Goal: Task Accomplishment & Management: Complete application form

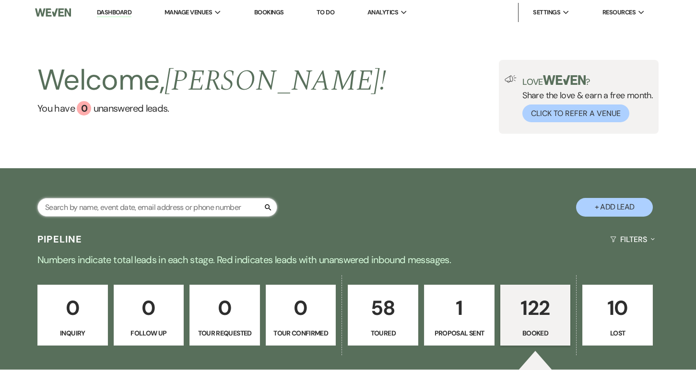
click at [78, 201] on input "text" at bounding box center [157, 207] width 240 height 19
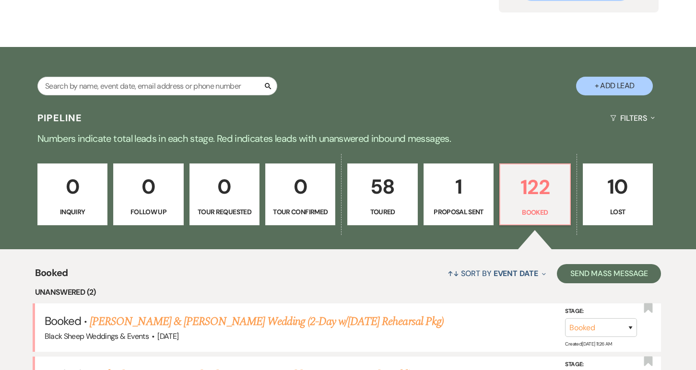
scroll to position [115, 0]
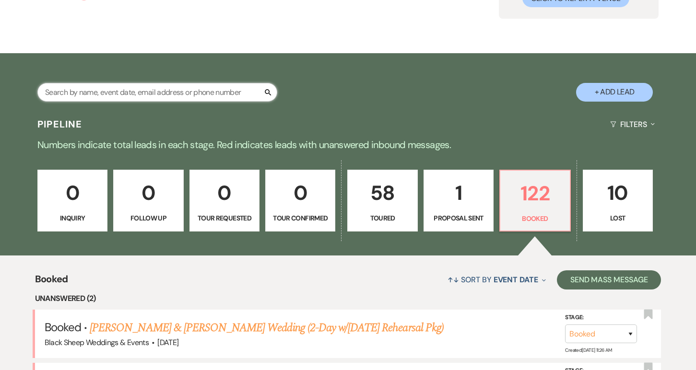
click at [61, 93] on input "text" at bounding box center [157, 92] width 240 height 19
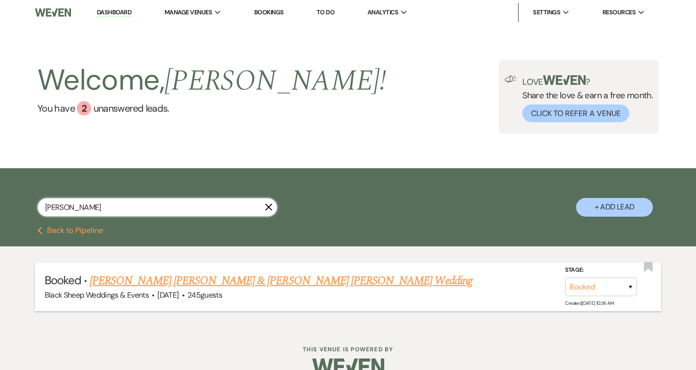
type input "[PERSON_NAME]"
click at [180, 278] on link "[PERSON_NAME] [PERSON_NAME] & [PERSON_NAME] [PERSON_NAME] Wedding" at bounding box center [281, 280] width 383 height 17
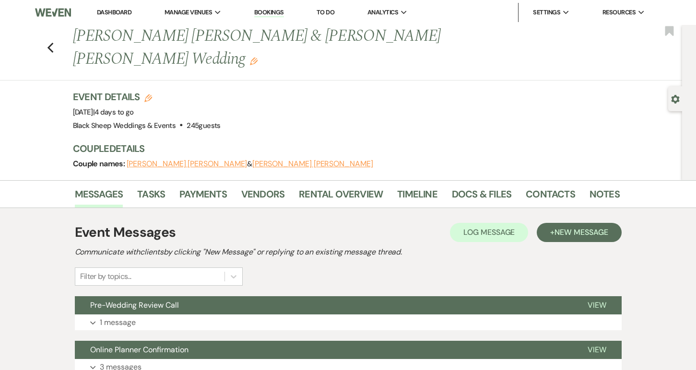
click at [111, 12] on link "Dashboard" at bounding box center [114, 12] width 35 height 8
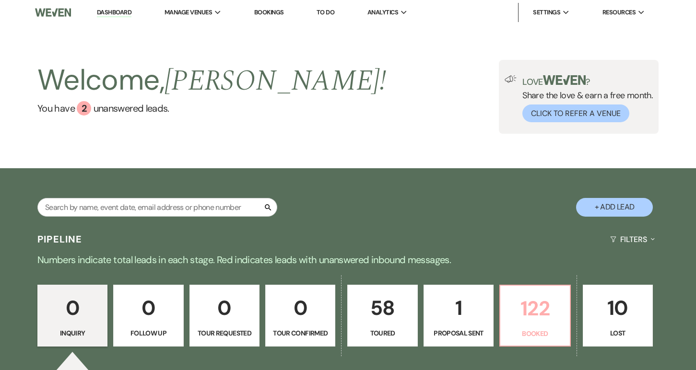
click at [527, 311] on p "122" at bounding box center [535, 309] width 58 height 32
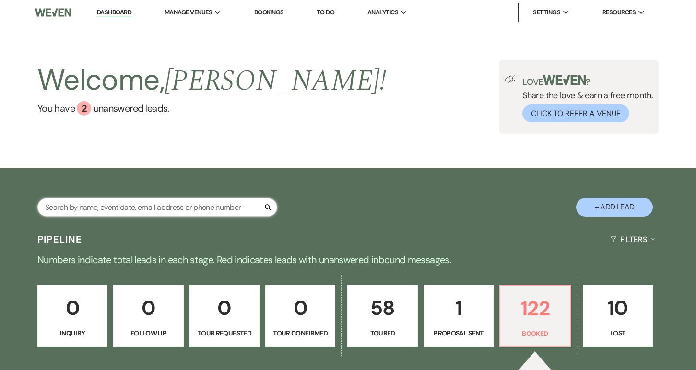
click at [118, 206] on input "text" at bounding box center [157, 207] width 240 height 19
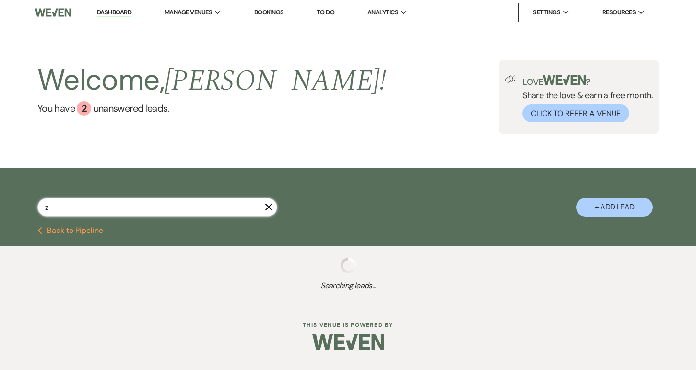
type input "ze"
select select "5"
select select "6"
select select "5"
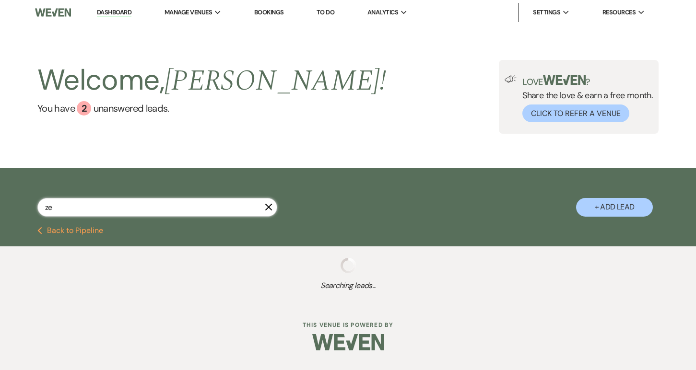
select select "5"
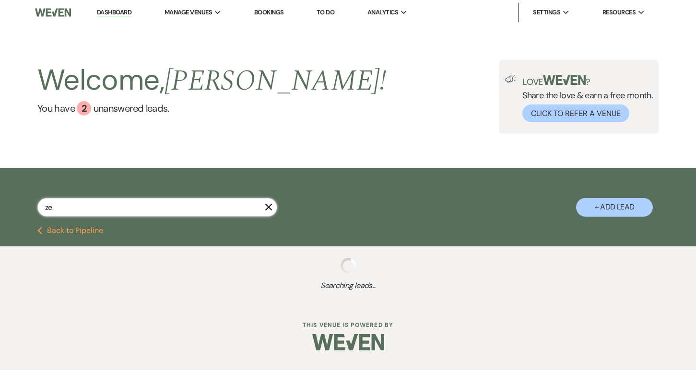
select select "8"
select select "6"
type input "[PERSON_NAME]"
select select "6"
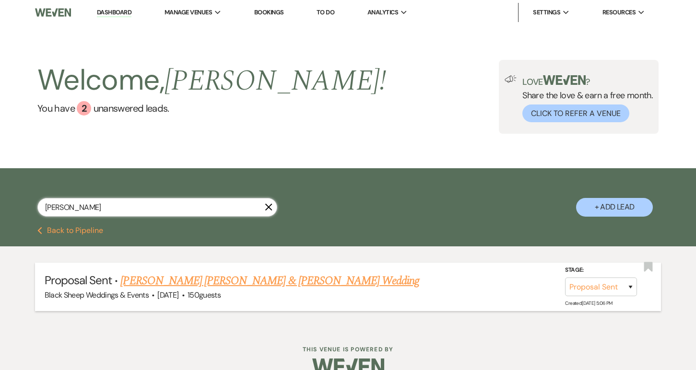
type input "[PERSON_NAME]"
click at [167, 281] on link "[PERSON_NAME] [PERSON_NAME] & [PERSON_NAME] Wedding" at bounding box center [269, 280] width 299 height 17
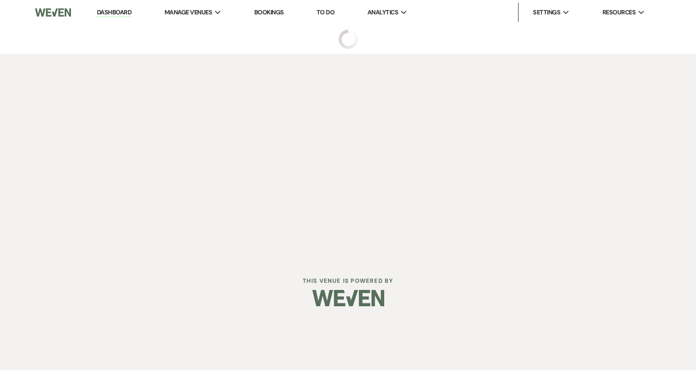
select select "6"
select select "12"
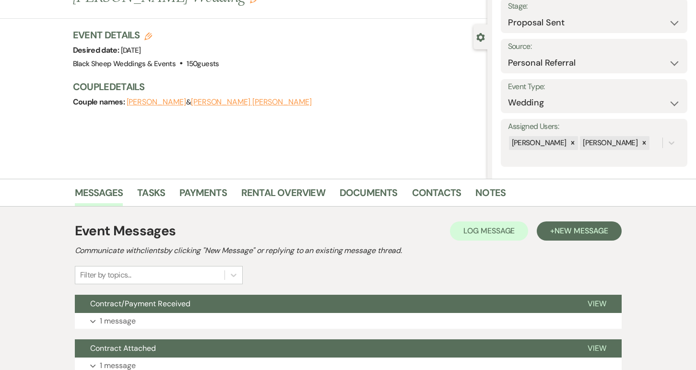
scroll to position [61, 0]
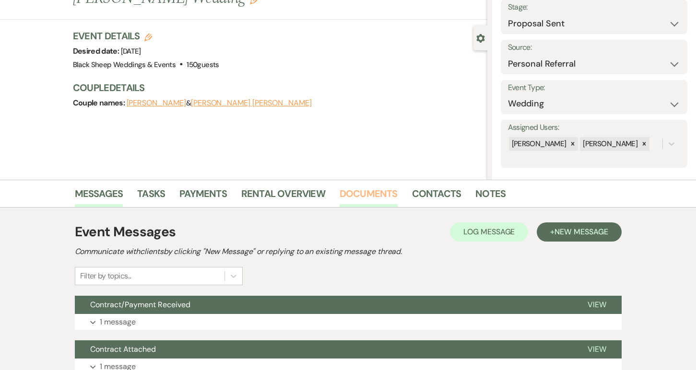
click at [372, 195] on link "Documents" at bounding box center [369, 196] width 58 height 21
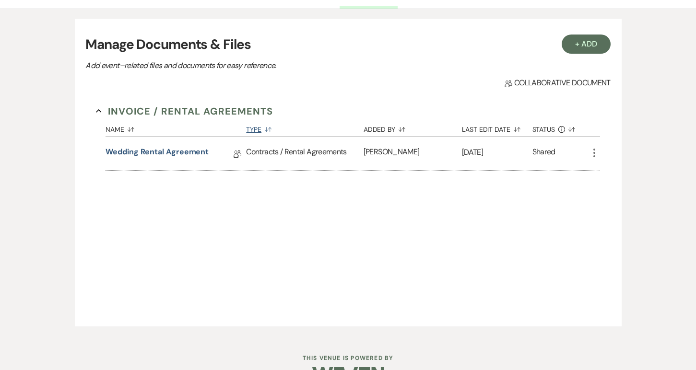
scroll to position [287, 0]
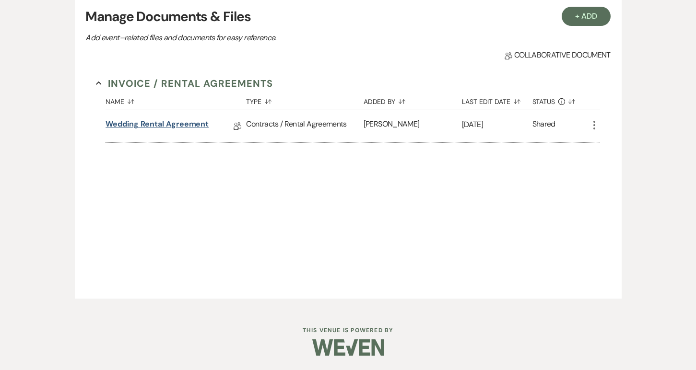
click at [158, 124] on link "Wedding Rental Agreement" at bounding box center [157, 125] width 103 height 15
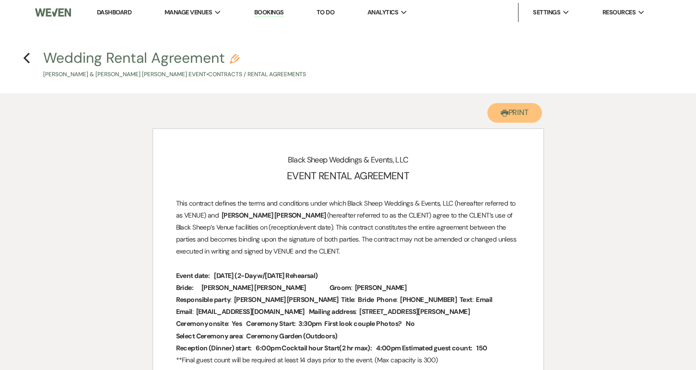
click at [510, 115] on button "Printer Print" at bounding box center [514, 113] width 55 height 20
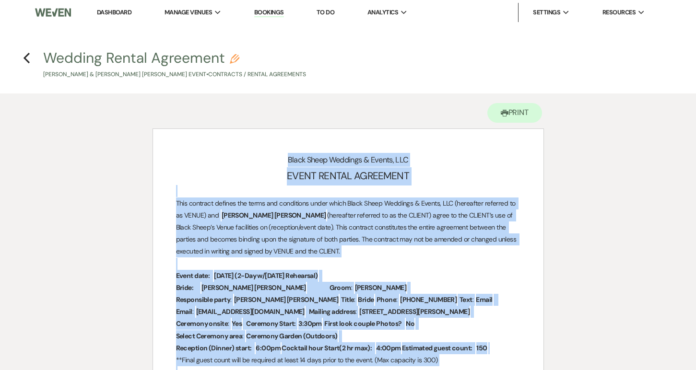
drag, startPoint x: 441, startPoint y: 284, endPoint x: 154, endPoint y: 152, distance: 315.3
copy div "Lorem Ipsum Dolorsit & Ametco, ADI ELITS DOEIUS TEMPORINC Utla etdolore magnaal…"
click at [25, 58] on use "button" at bounding box center [27, 58] width 6 height 11
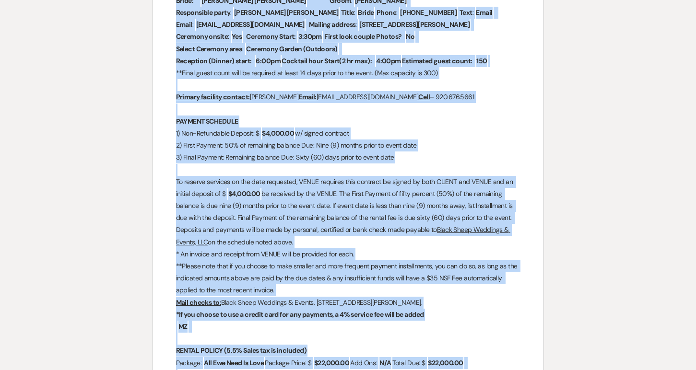
select select "6"
select select "12"
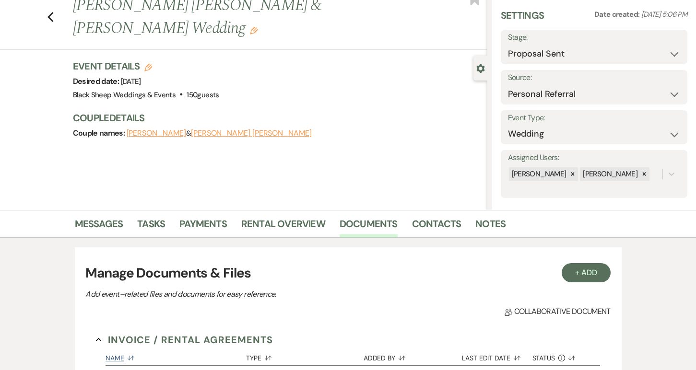
scroll to position [47, 0]
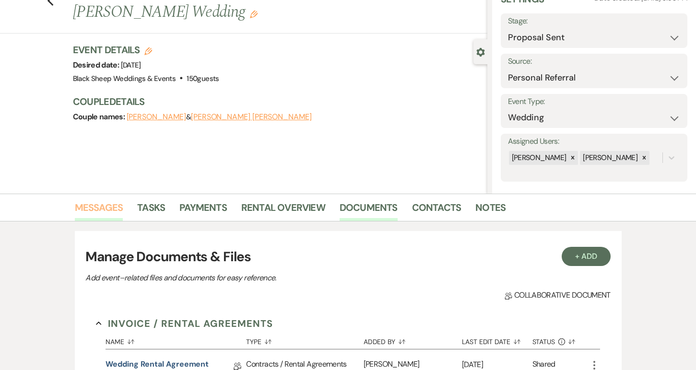
click at [98, 210] on link "Messages" at bounding box center [99, 210] width 48 height 21
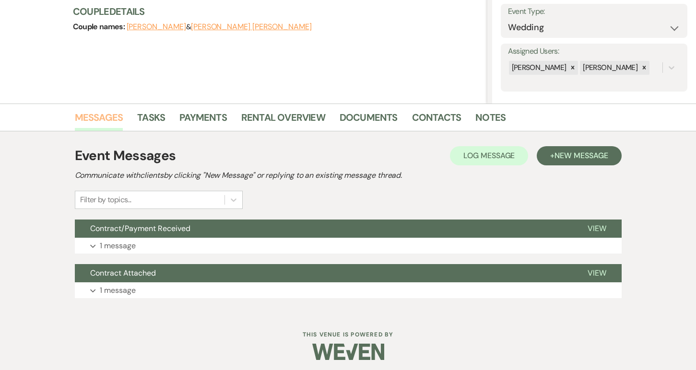
scroll to position [142, 0]
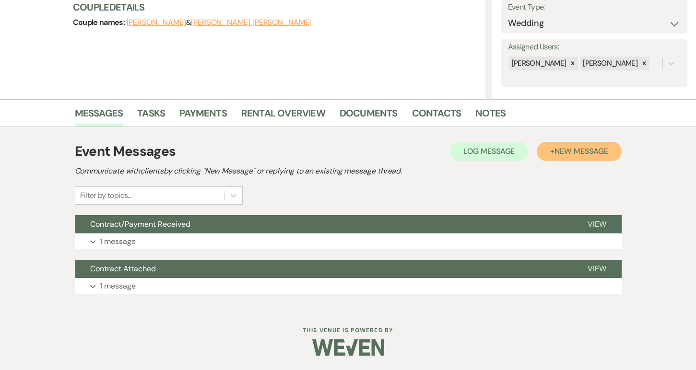
click at [572, 156] on span "New Message" at bounding box center [581, 151] width 53 height 10
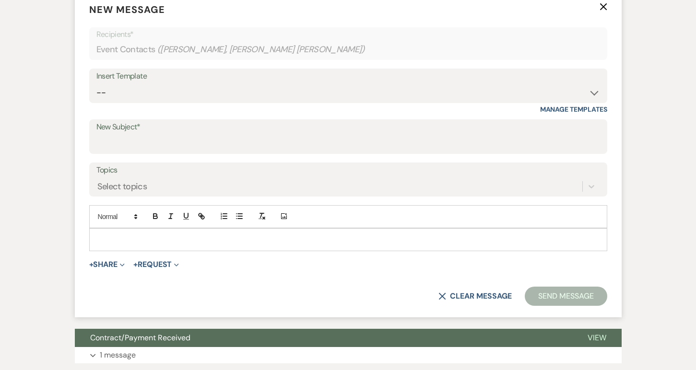
scroll to position [413, 0]
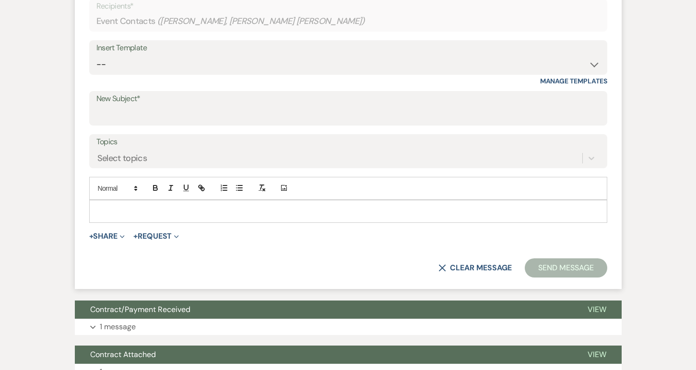
click at [113, 219] on div at bounding box center [348, 212] width 517 height 22
click at [118, 186] on span at bounding box center [117, 189] width 47 height 12
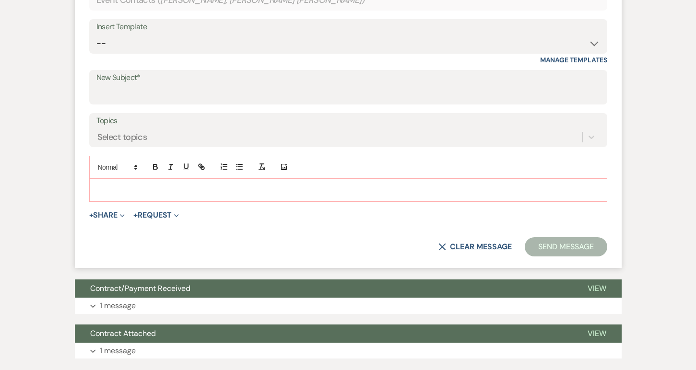
click at [490, 247] on button "X Clear message" at bounding box center [474, 247] width 73 height 8
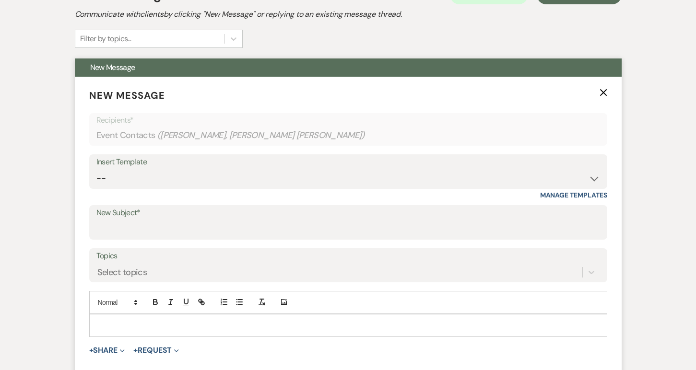
click at [606, 91] on icon "X" at bounding box center [604, 93] width 8 height 8
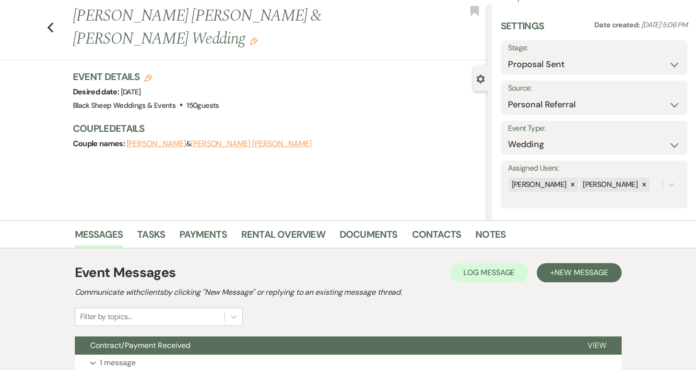
scroll to position [19, 0]
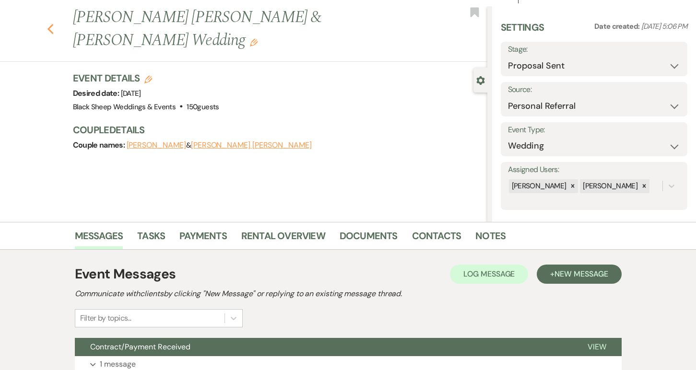
click at [50, 24] on icon "Previous" at bounding box center [50, 30] width 7 height 12
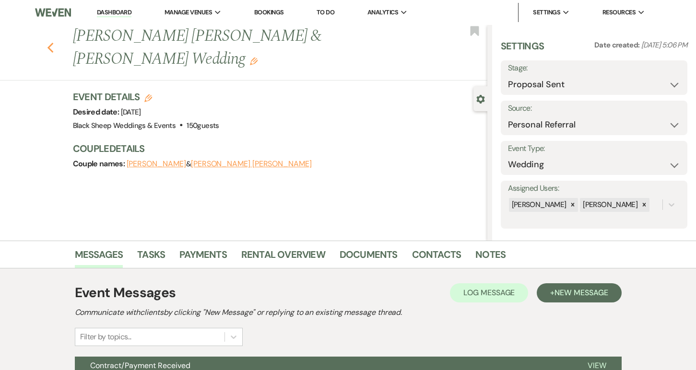
select select "6"
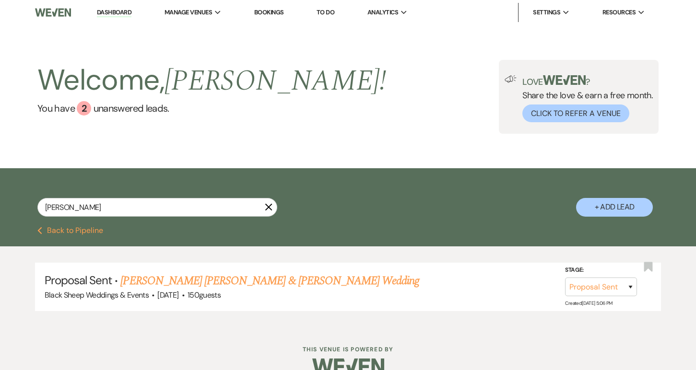
scroll to position [19, 0]
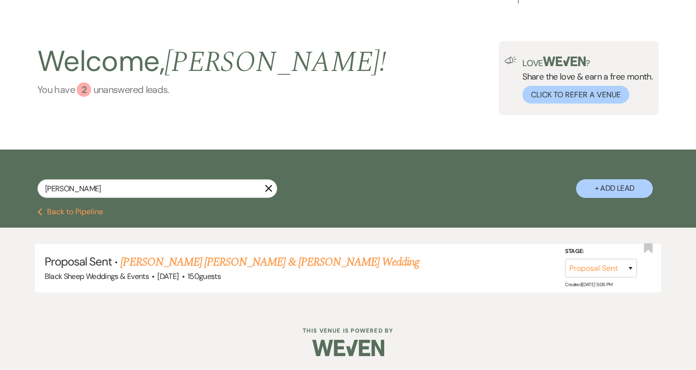
click at [86, 89] on div "2" at bounding box center [84, 90] width 14 height 14
click at [268, 192] on icon "X" at bounding box center [269, 189] width 8 height 8
click at [269, 187] on icon "X" at bounding box center [269, 189] width 8 height 8
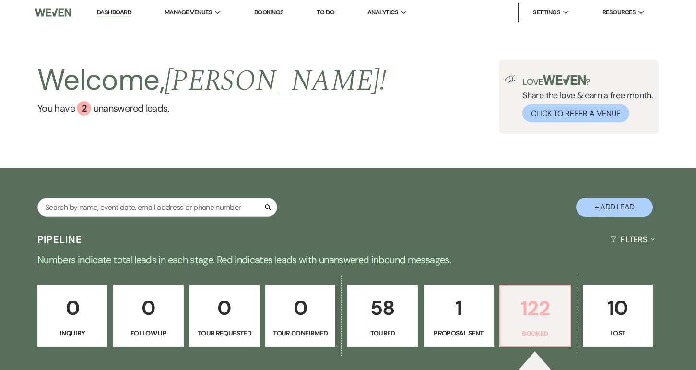
click at [528, 304] on p "122" at bounding box center [535, 309] width 58 height 32
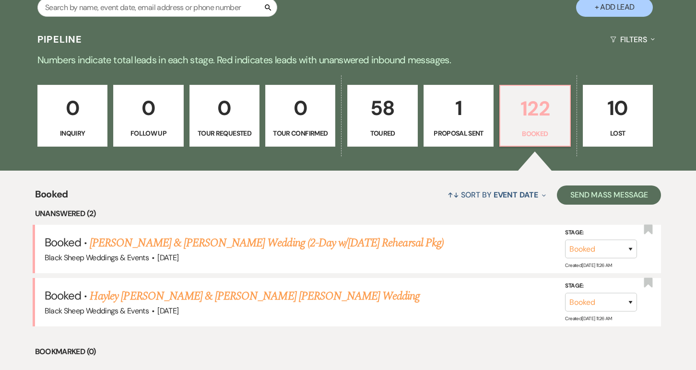
scroll to position [245, 0]
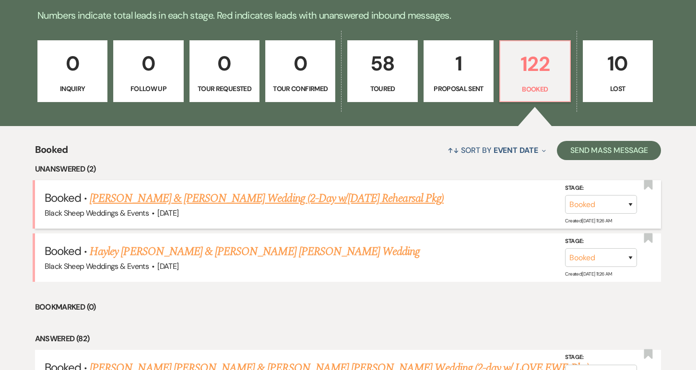
click at [233, 199] on link "[PERSON_NAME] & [PERSON_NAME] Wedding (2-Day w/[DATE] Rehearsal Pkg)" at bounding box center [267, 198] width 354 height 17
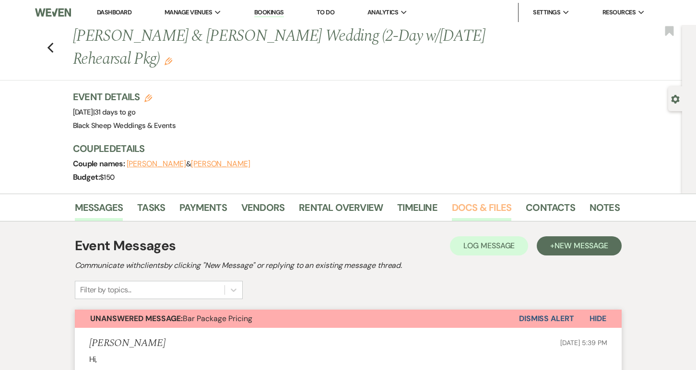
click at [464, 209] on link "Docs & Files" at bounding box center [481, 210] width 59 height 21
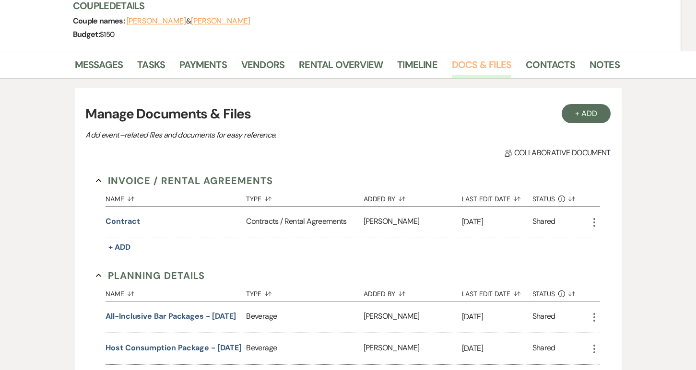
scroll to position [165, 0]
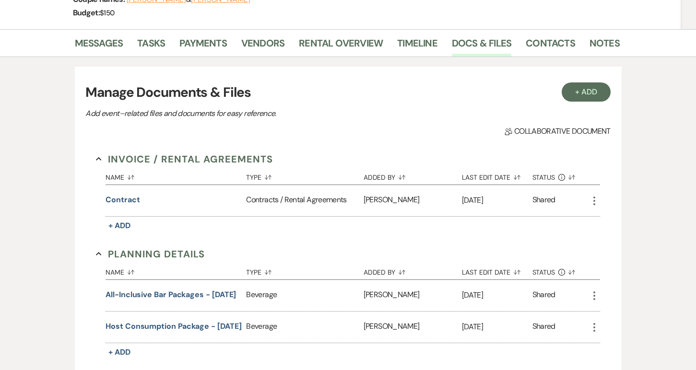
click at [597, 202] on icon "More" at bounding box center [595, 201] width 12 height 12
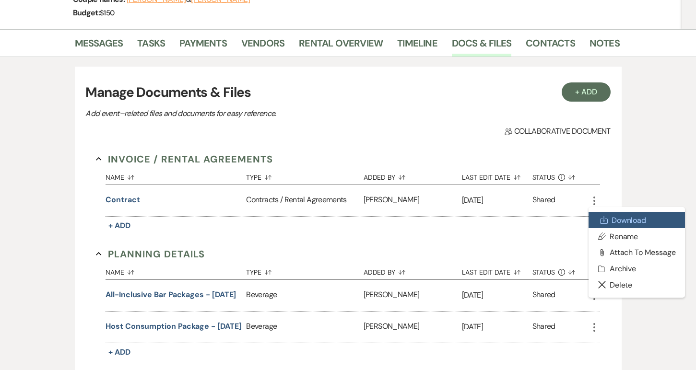
click at [618, 221] on link "Download Download" at bounding box center [637, 220] width 97 height 16
click at [662, 343] on div "Messages Tasks Payments Vendors Rental Overview Timeline Docs & Files Contacts …" at bounding box center [348, 239] width 696 height 420
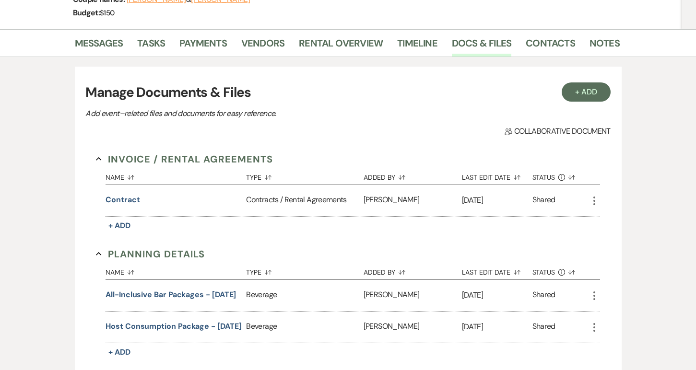
click at [651, 347] on div "Messages Tasks Payments Vendors Rental Overview Timeline Docs & Files Contacts …" at bounding box center [348, 239] width 696 height 420
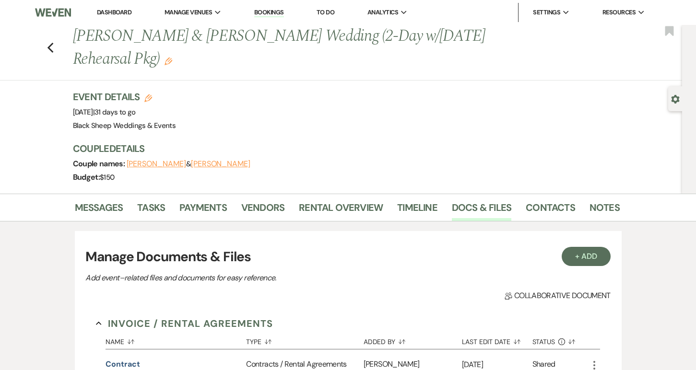
click at [55, 52] on div "Previous [PERSON_NAME] & [PERSON_NAME] Wedding (2-Day w/[DATE] Rehearsal Pkg) E…" at bounding box center [338, 53] width 687 height 56
click at [47, 44] on icon "Previous" at bounding box center [50, 48] width 7 height 12
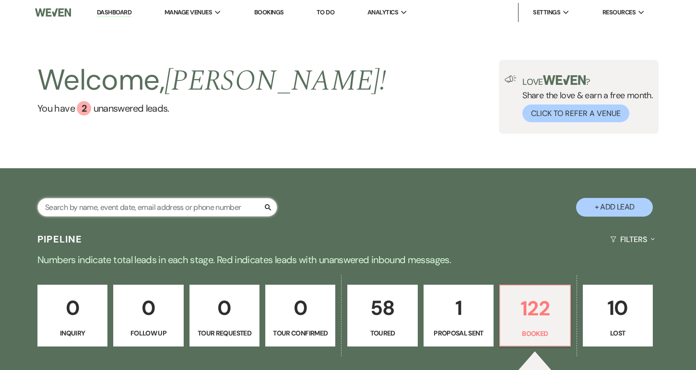
click at [57, 207] on input "text" at bounding box center [157, 207] width 240 height 19
type input "z"
select select "5"
select select "6"
select select "5"
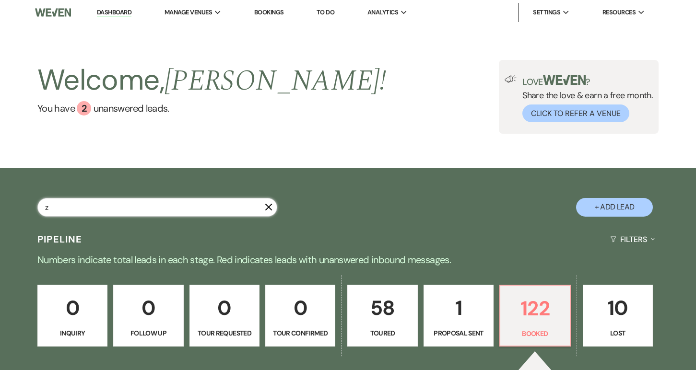
select select "5"
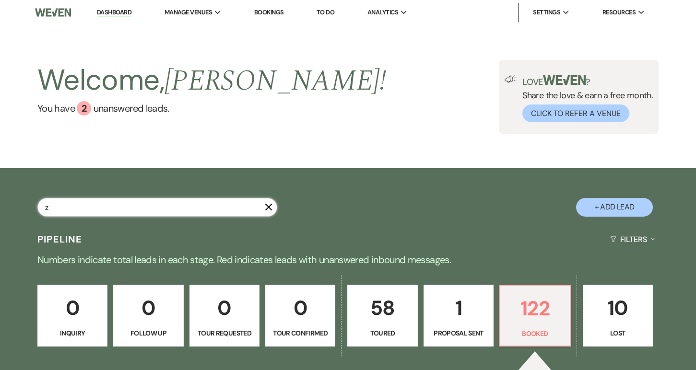
select select "5"
select select "8"
select select "6"
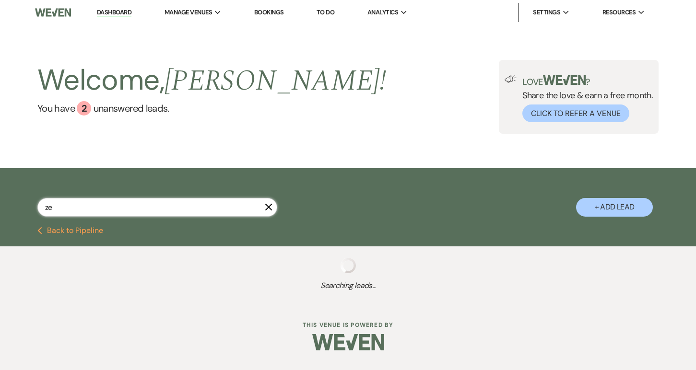
type input "[DEMOGRAPHIC_DATA]"
select select "5"
select select "6"
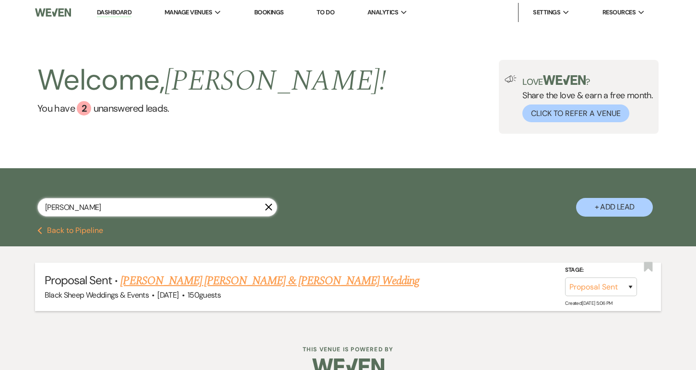
type input "[PERSON_NAME]"
click at [153, 283] on link "[PERSON_NAME] [PERSON_NAME] & [PERSON_NAME] Wedding" at bounding box center [269, 280] width 299 height 17
select select "6"
select select "12"
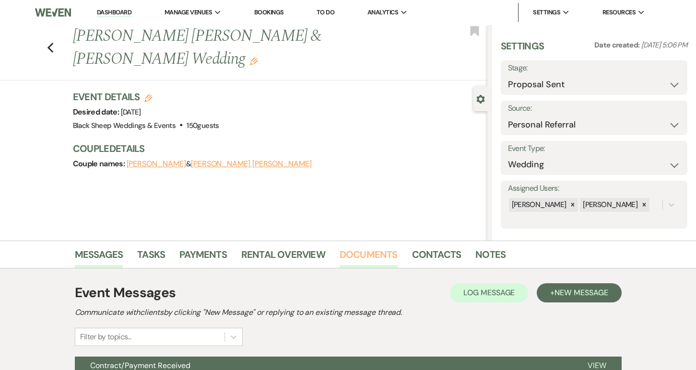
click at [378, 252] on link "Documents" at bounding box center [369, 257] width 58 height 21
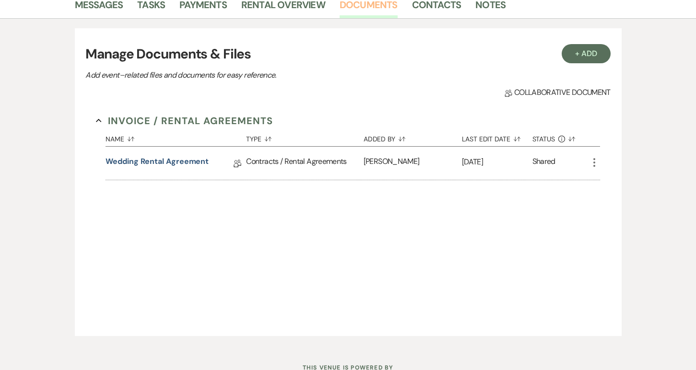
scroll to position [257, 0]
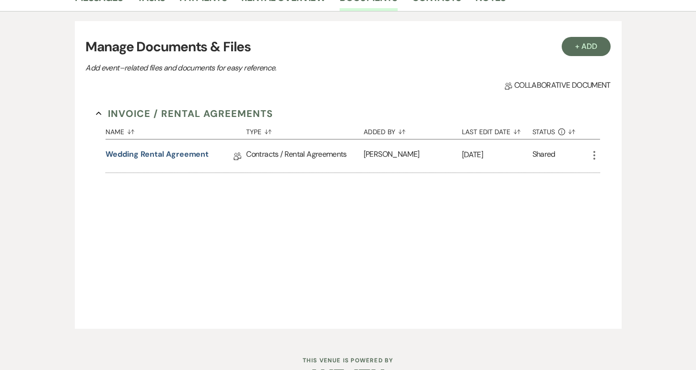
click at [595, 156] on icon "More" at bounding box center [595, 156] width 12 height 12
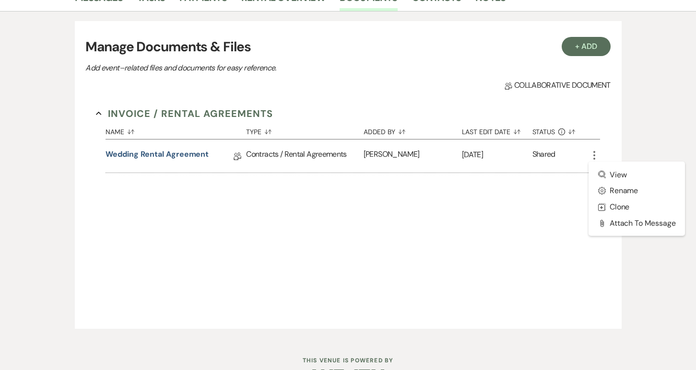
click at [596, 155] on icon "More" at bounding box center [595, 156] width 12 height 12
click at [549, 91] on span "Collab Doc Collaborative document" at bounding box center [558, 86] width 106 height 12
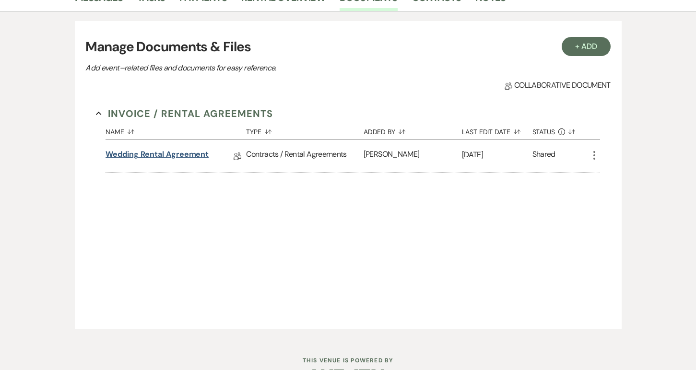
click at [189, 151] on link "Wedding Rental Agreement" at bounding box center [157, 156] width 103 height 15
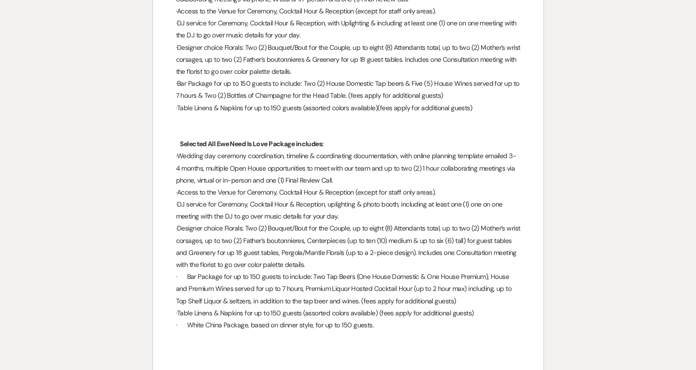
scroll to position [4254, 0]
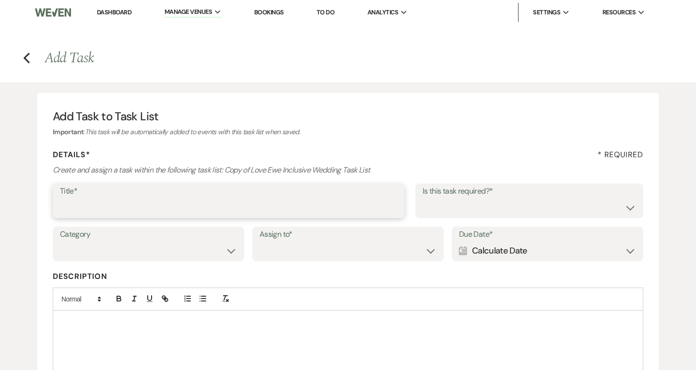
click at [77, 208] on input "Title*" at bounding box center [228, 208] width 337 height 19
type input "Limo Bus Contract"
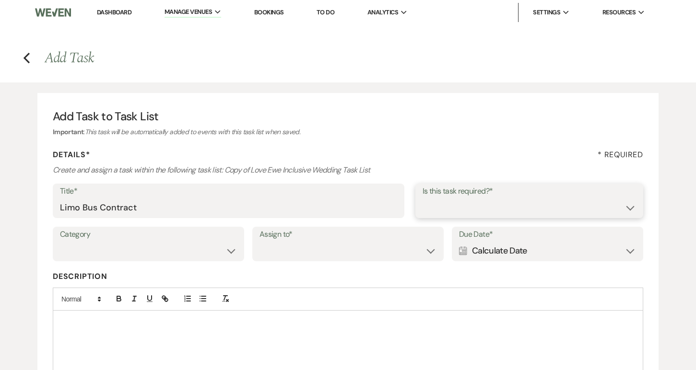
click at [634, 203] on select "Yes No" at bounding box center [529, 208] width 213 height 19
select select "true"
click at [236, 248] on select "Venue Vendors Guests Details Finalize & Share" at bounding box center [148, 251] width 177 height 19
select select "35"
click at [282, 249] on select "Venue Client" at bounding box center [348, 251] width 177 height 19
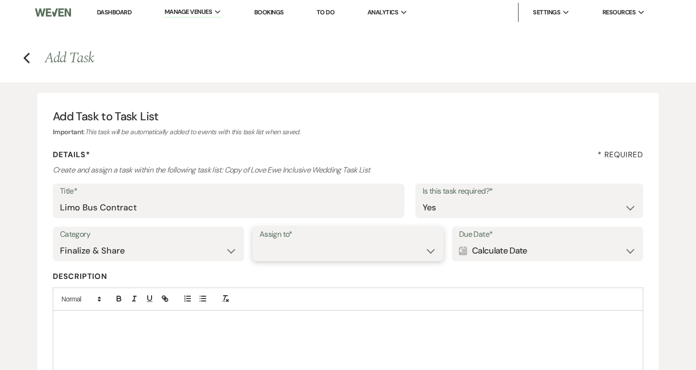
select select "planningToolsAccount"
click at [631, 251] on div "Calendar Calculate Date Expand" at bounding box center [547, 251] width 177 height 19
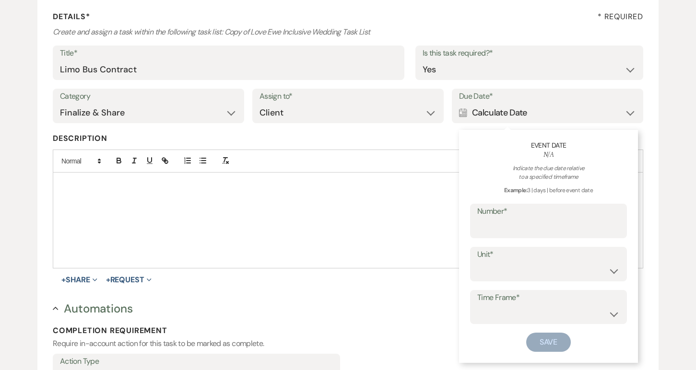
scroll to position [139, 0]
click at [512, 227] on input "Number*" at bounding box center [548, 227] width 142 height 19
type input "6"
click at [619, 268] on select "days weeks months" at bounding box center [548, 270] width 142 height 19
select select "week"
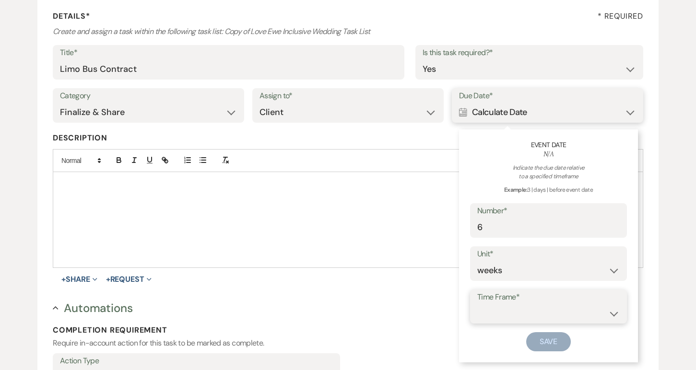
click at [614, 316] on select "before event date after event date after event is booked" at bounding box center [548, 313] width 142 height 19
select select "beforeEventDate"
click at [77, 189] on div at bounding box center [348, 219] width 590 height 95
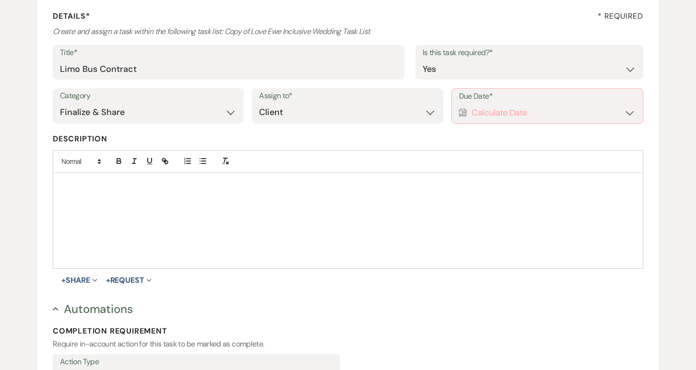
scroll to position [140, 0]
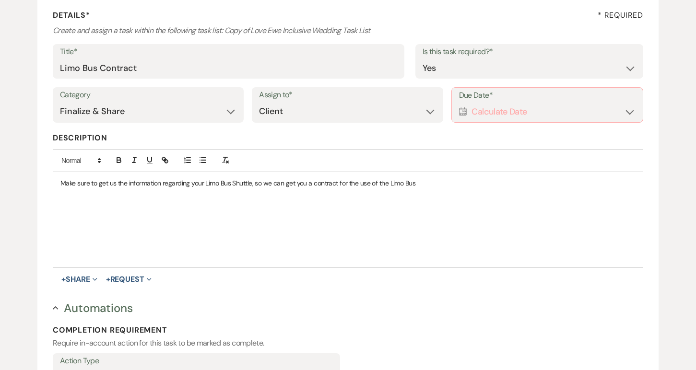
click at [635, 109] on div "Due Date* Calendar Calculate Date Expand" at bounding box center [547, 104] width 192 height 35
click at [632, 110] on div "Calendar Calculate Date Expand" at bounding box center [547, 112] width 177 height 19
select select "week"
select select "beforeEventDate"
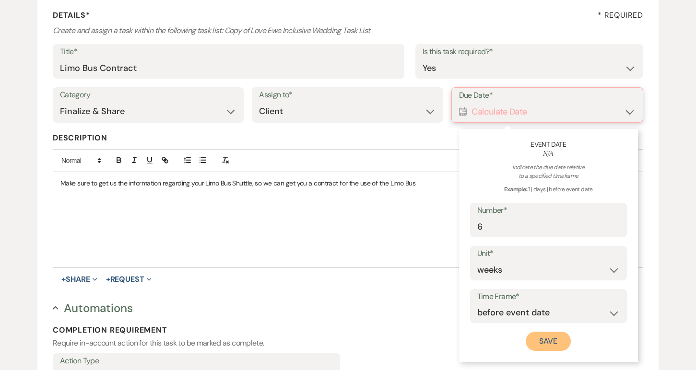
click at [548, 341] on button "Save" at bounding box center [548, 341] width 45 height 19
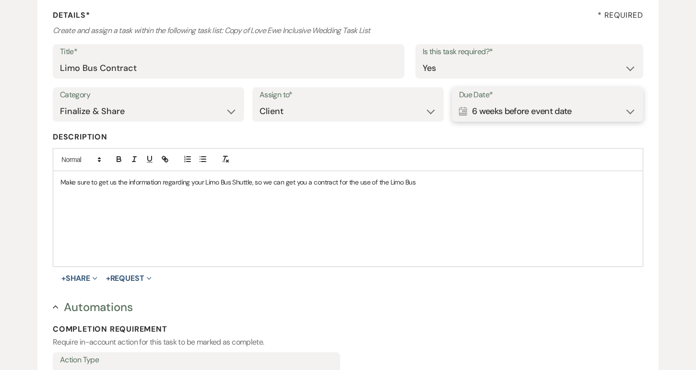
click at [428, 180] on p "Make sure to get us the information regarding your Limo Bus Shuttle, so we can …" at bounding box center [347, 182] width 575 height 11
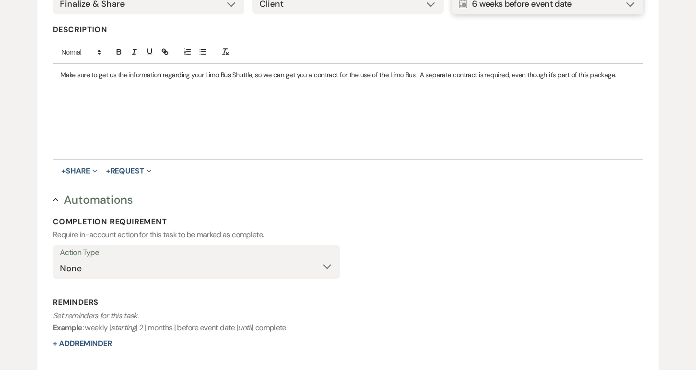
scroll to position [248, 0]
click at [331, 261] on select "None Add Vendor Add File" at bounding box center [196, 267] width 272 height 19
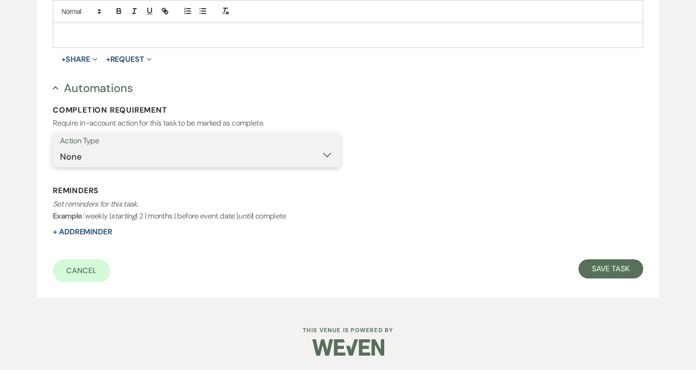
scroll to position [359, 0]
click at [74, 230] on button "+ Add Reminder" at bounding box center [82, 232] width 59 height 8
select select "client"
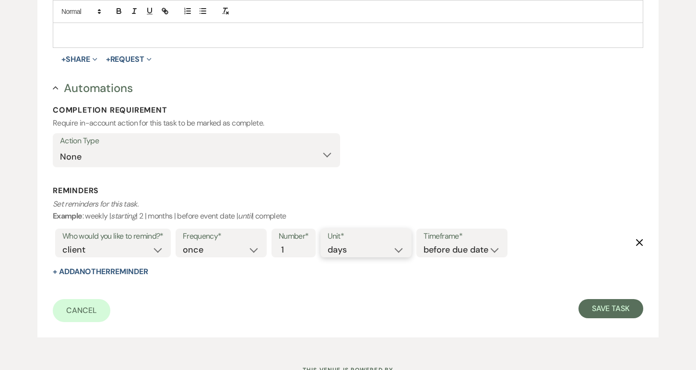
click at [401, 249] on select "days weeks months" at bounding box center [366, 250] width 77 height 13
select select "weeks"
click at [603, 309] on button "Save Task" at bounding box center [611, 308] width 65 height 19
